Goal: Navigation & Orientation: Find specific page/section

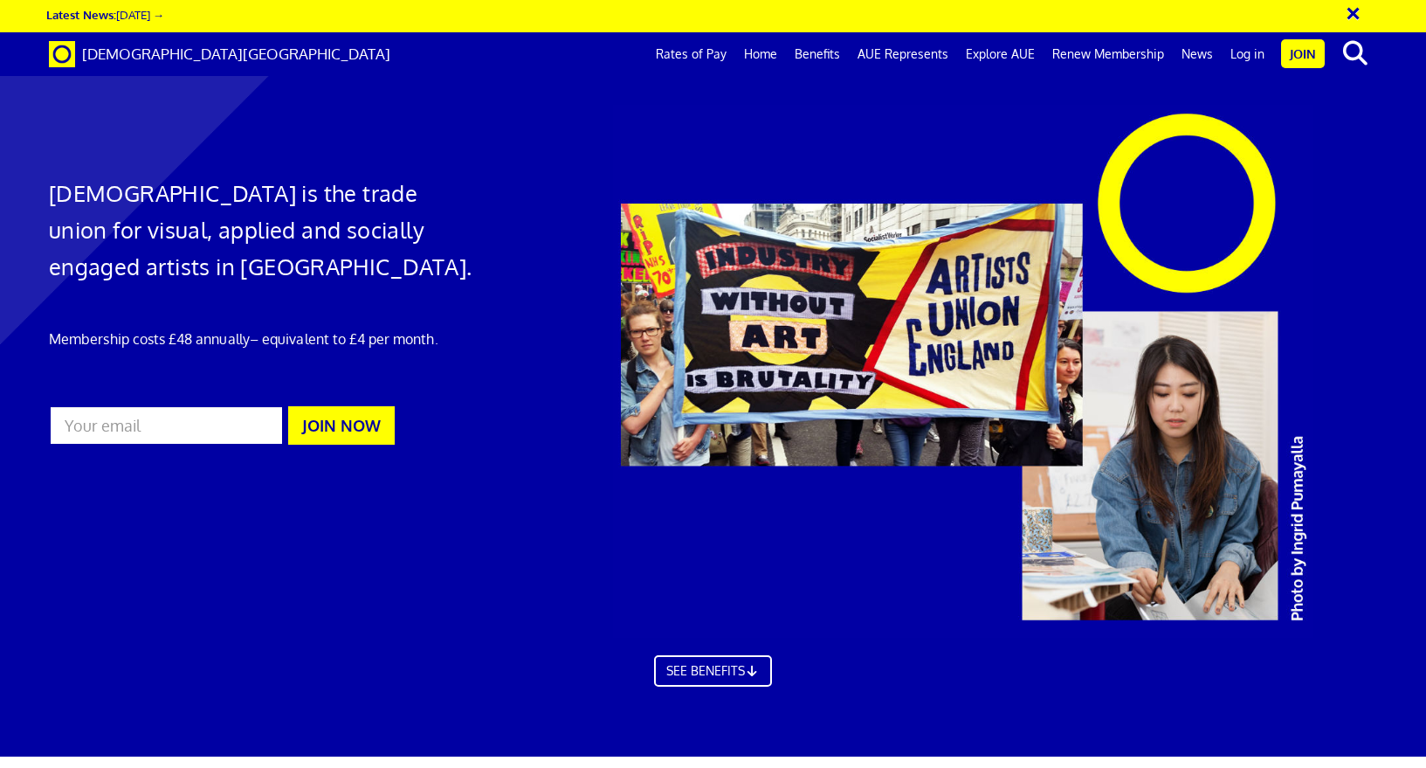
click at [756, 53] on link "Home" at bounding box center [760, 54] width 51 height 44
click at [774, 58] on link "Home" at bounding box center [760, 54] width 51 height 44
click at [715, 44] on link "Rates of Pay" at bounding box center [691, 54] width 88 height 44
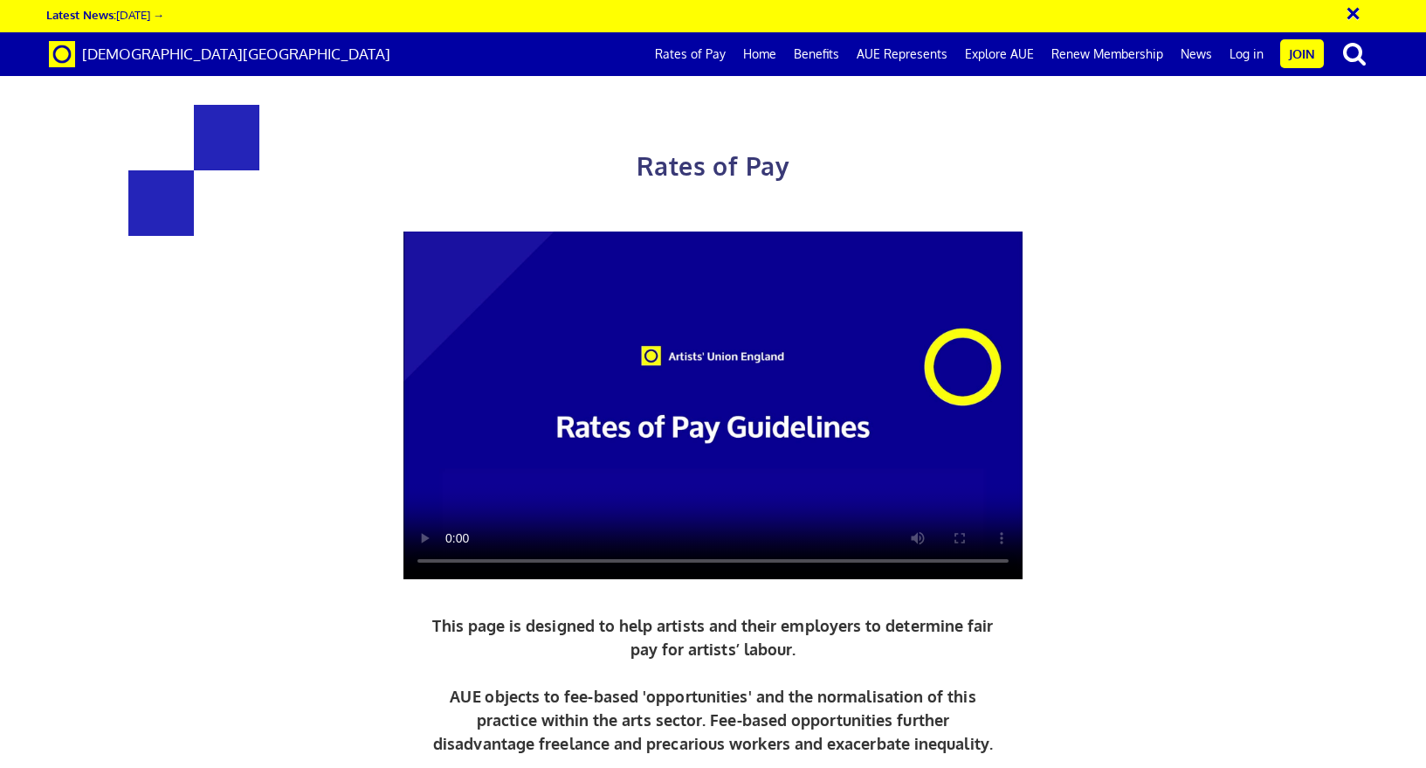
click at [776, 51] on link "Home" at bounding box center [760, 54] width 51 height 44
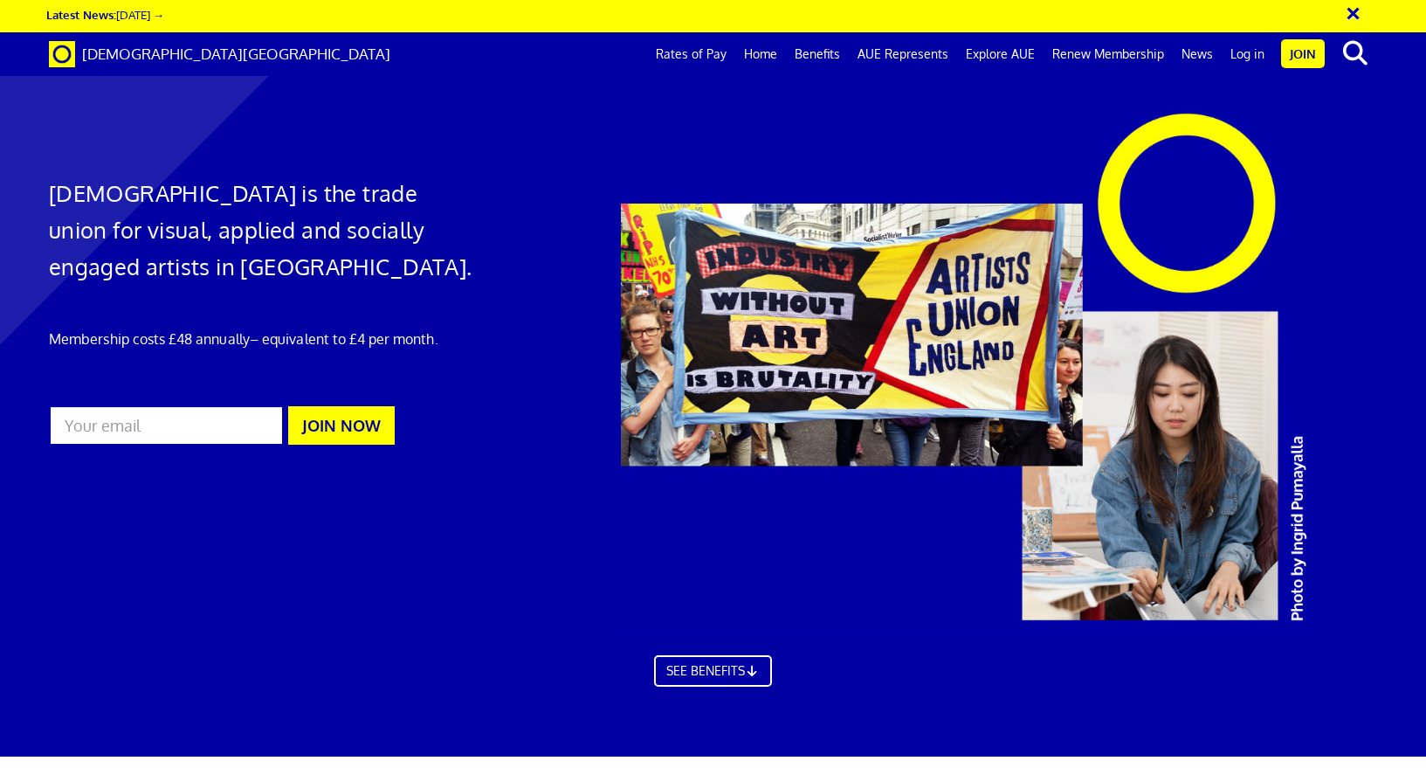
scroll to position [1614, 0]
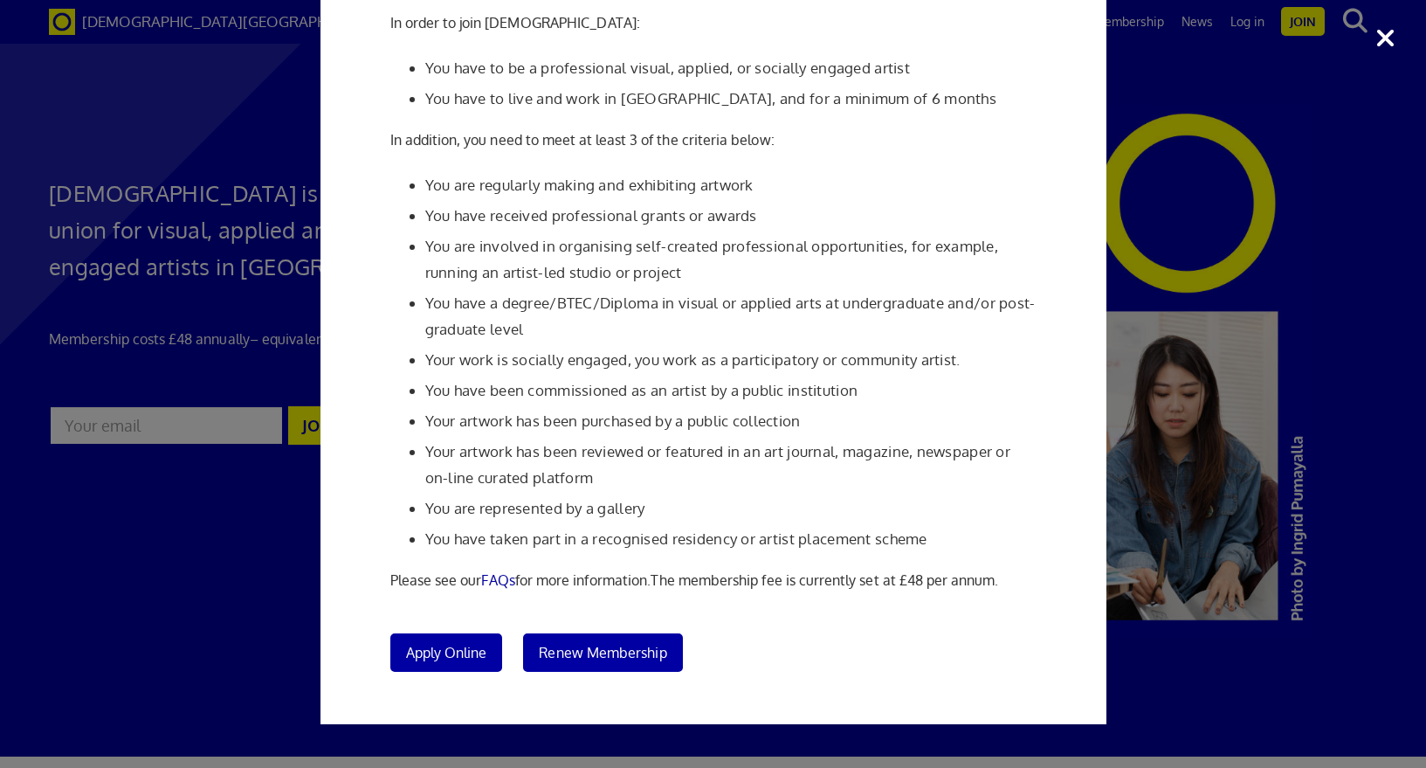
scroll to position [132, 0]
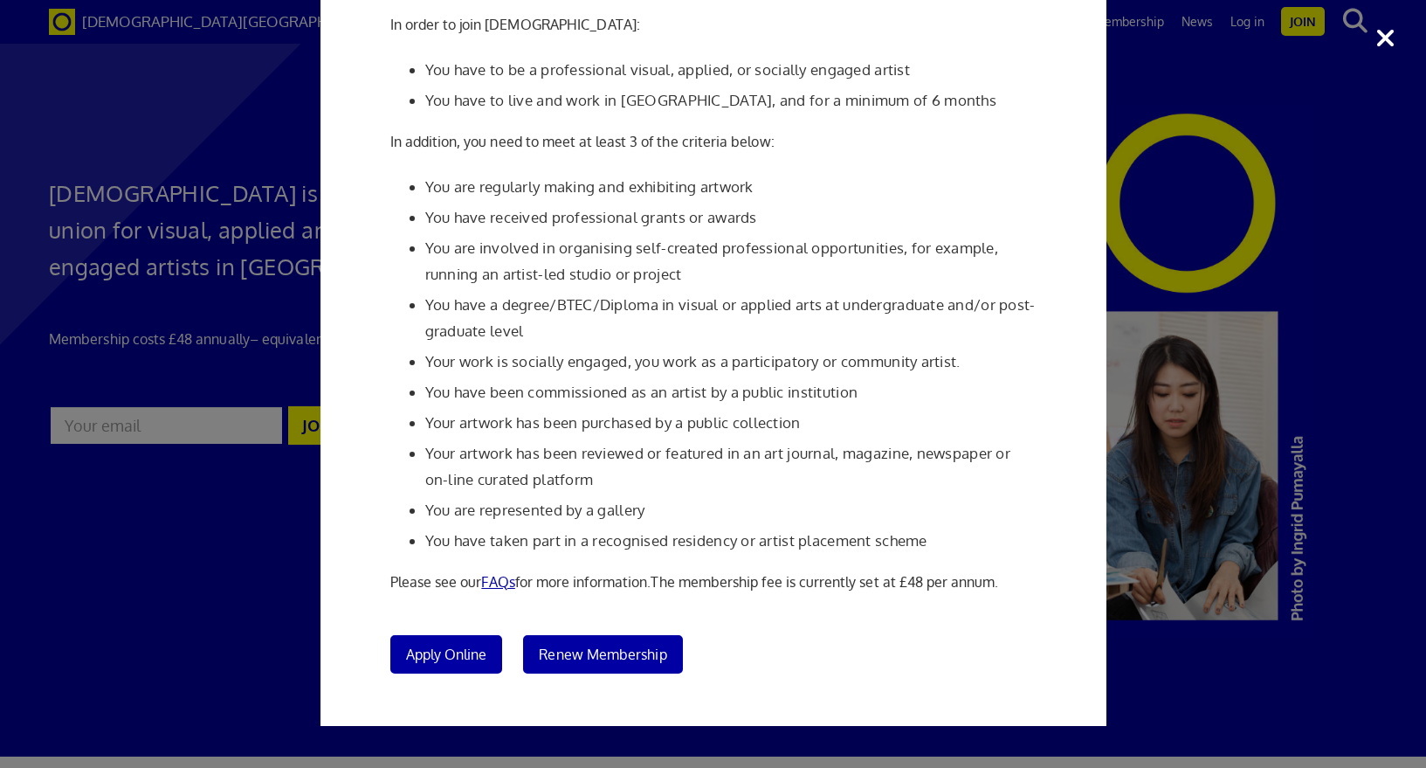
click at [496, 576] on link "FAQs" at bounding box center [497, 581] width 33 height 17
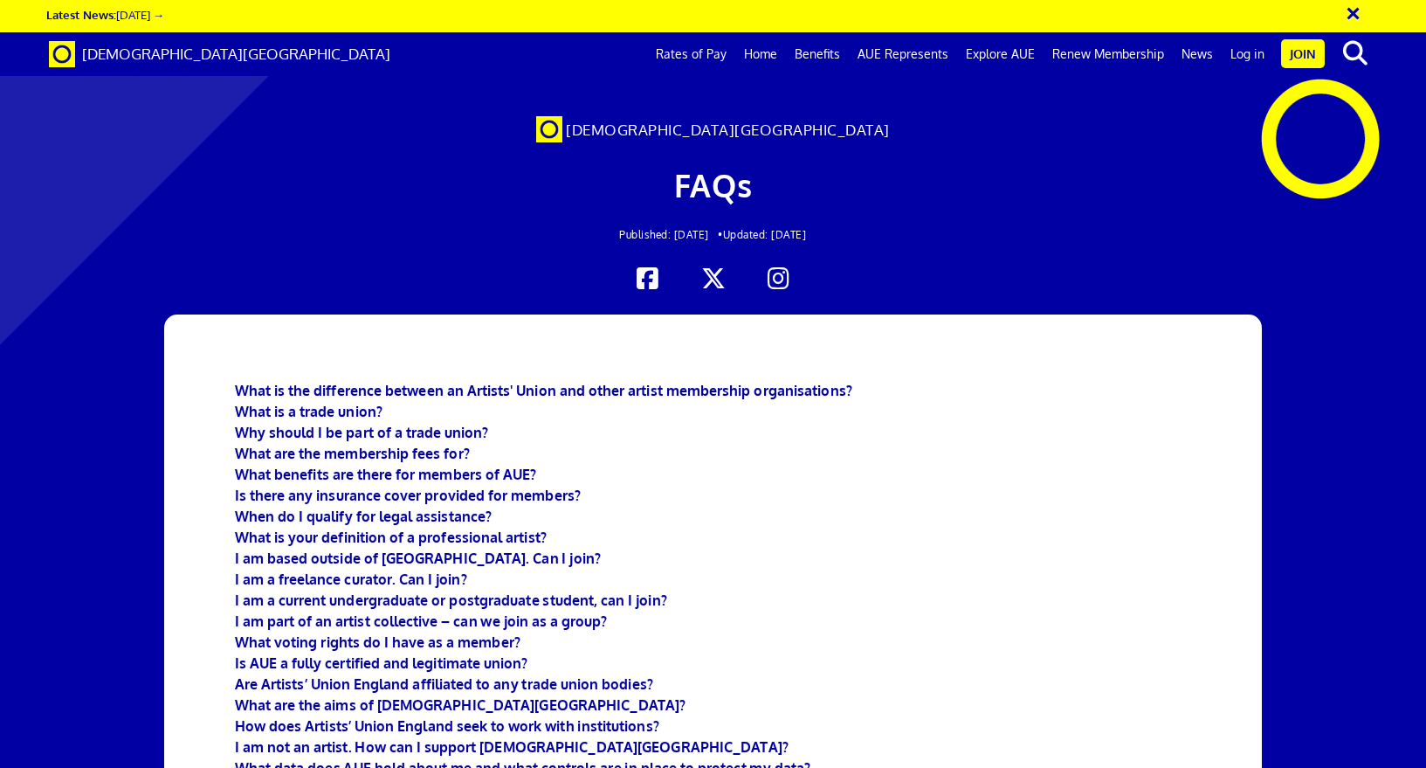
scroll to position [349, 0]
